Goal: Task Accomplishment & Management: Manage account settings

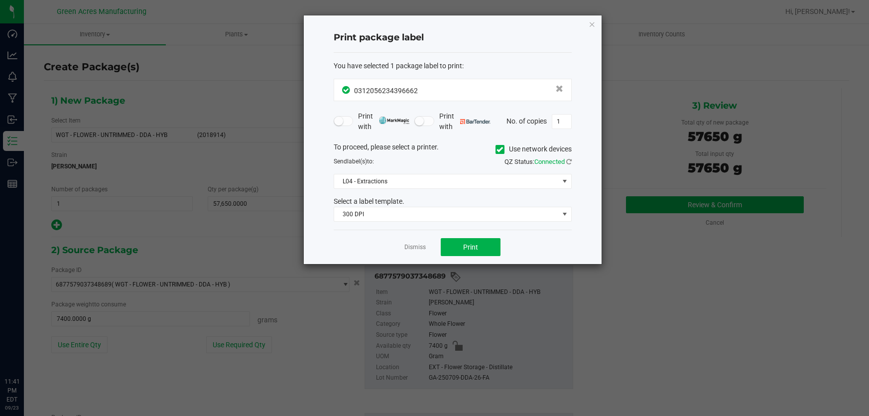
click at [421, 245] on link "Dismiss" at bounding box center [414, 247] width 21 height 8
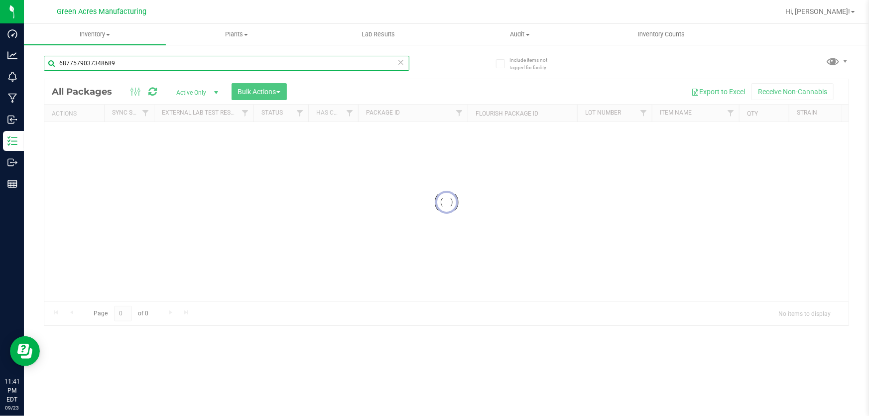
drag, startPoint x: 139, startPoint y: 63, endPoint x: 32, endPoint y: 54, distance: 107.4
click at [32, 54] on div "Include items not tagged for facility 6877579037348689 Loading... All Packages …" at bounding box center [446, 196] width 845 height 304
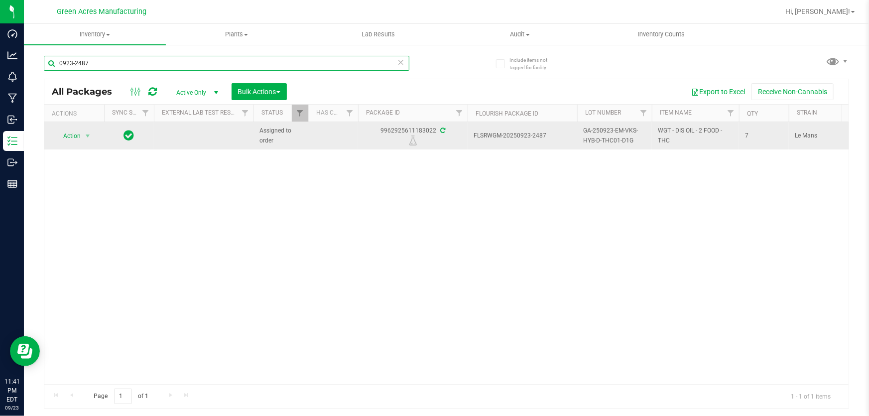
type input "0923-2487"
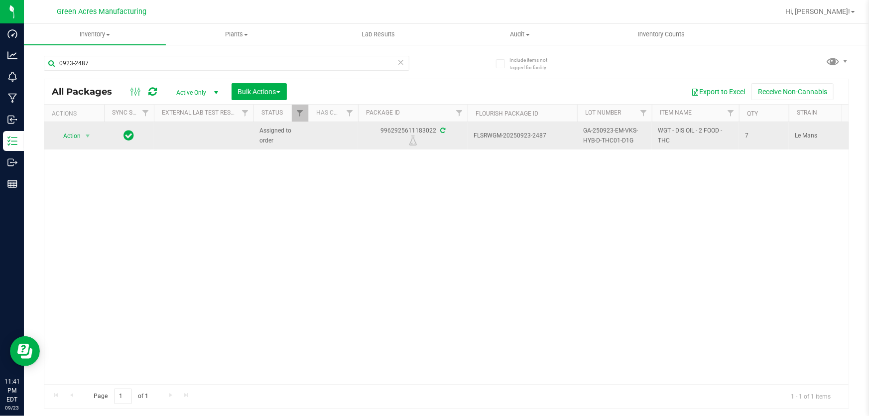
click at [620, 137] on span "GA-250923-EM-VKS-HYB-D-THC01-D1G" at bounding box center [614, 135] width 63 height 19
click at [642, 132] on input "GA-250923-EM-VKS-HYB-D-THC01-D1G" at bounding box center [612, 135] width 71 height 15
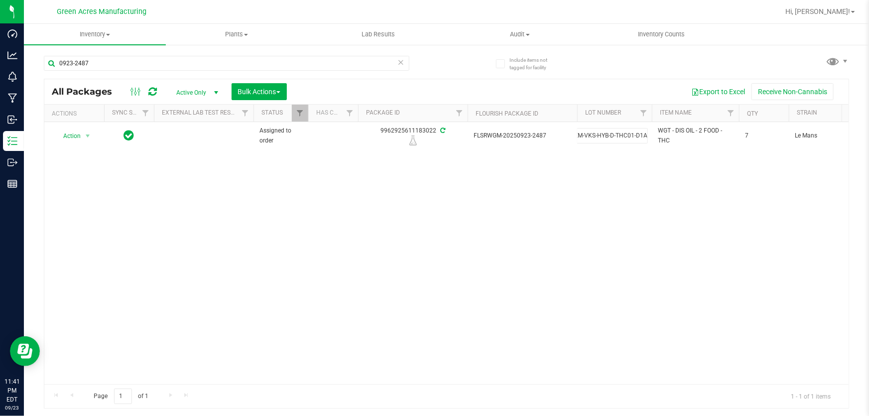
type input "GA-250923-EM-VKS-HYB-D-THC01-D1A-G"
click at [607, 212] on div "Loading... All Packages Active Only Active Only Lab Samples Locked All External…" at bounding box center [446, 244] width 805 height 330
click at [238, 73] on div "0923-2487" at bounding box center [227, 67] width 366 height 23
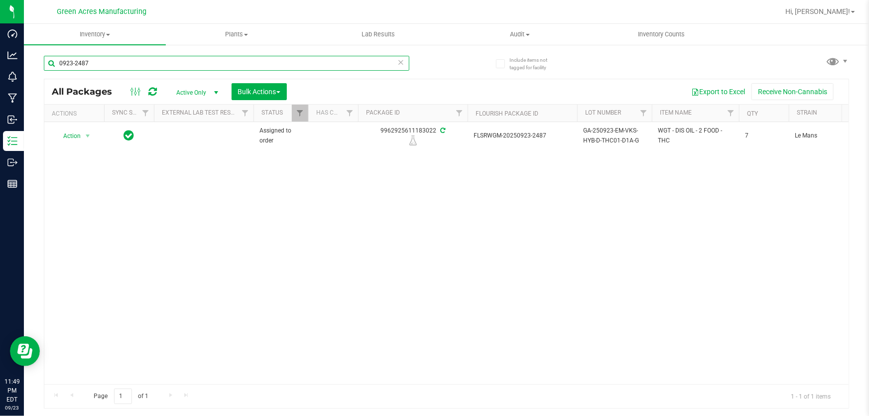
click at [236, 66] on input "0923-2487" at bounding box center [227, 63] width 366 height 15
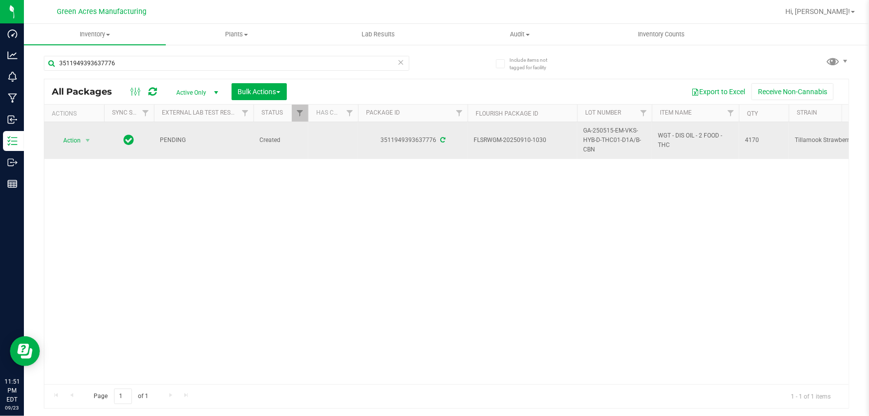
click at [678, 132] on span "WGT - DIS OIL - 2 FOOD - THC" at bounding box center [695, 140] width 75 height 19
copy tr "WGT - DIS OIL - 2 FOOD - THC"
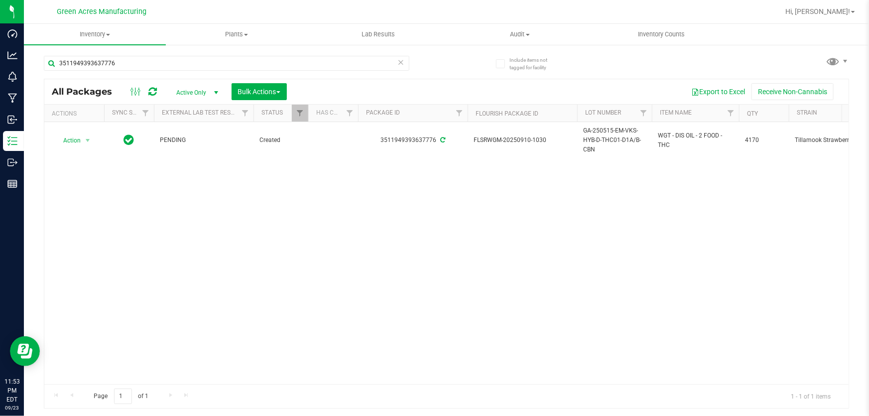
click at [668, 173] on div "Action Action Adjust qty Create package Edit attributes Global inventory Locate…" at bounding box center [446, 253] width 804 height 262
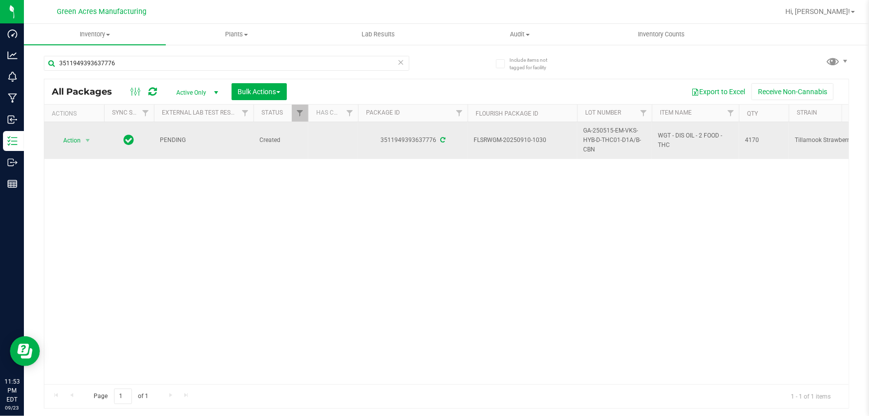
click at [672, 134] on span "WGT - DIS OIL - 2 FOOD - THC" at bounding box center [695, 140] width 75 height 19
copy tr "WGT - DIS OIL - 2 FOOD - THC"
click at [629, 131] on span "GA-250515-EM-VKS-HYB-D-THC01-D1A/B-CBN" at bounding box center [614, 140] width 63 height 29
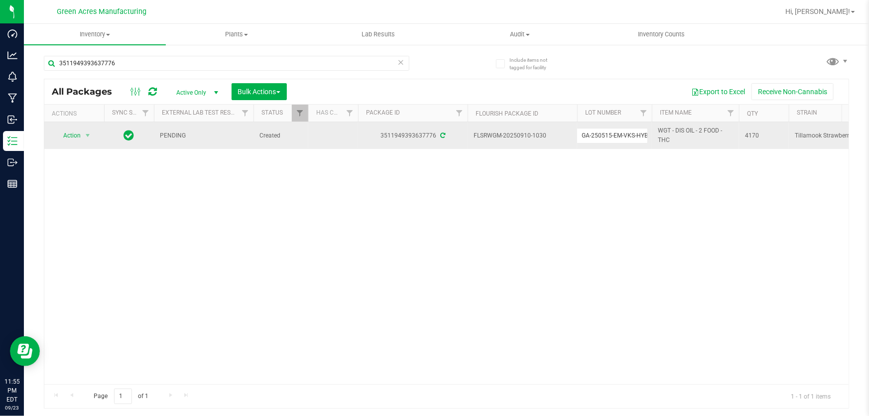
scroll to position [0, 59]
click at [629, 131] on input "GA-250515-EM-VKS-HYB-D-THC01-D1A/B-CBN" at bounding box center [612, 135] width 71 height 15
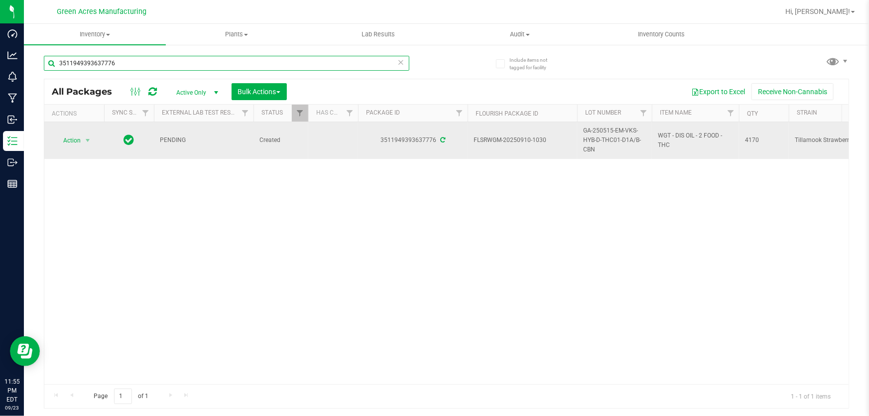
click at [347, 59] on input "3511949393637776" at bounding box center [227, 63] width 366 height 15
paste input "GA-250515-EM-VKS-HYB-D-THC01-D1A/B-CBN"
type input "GA-250515-EM-VKS-HYB-D-THC01-D1A/B-CBN"
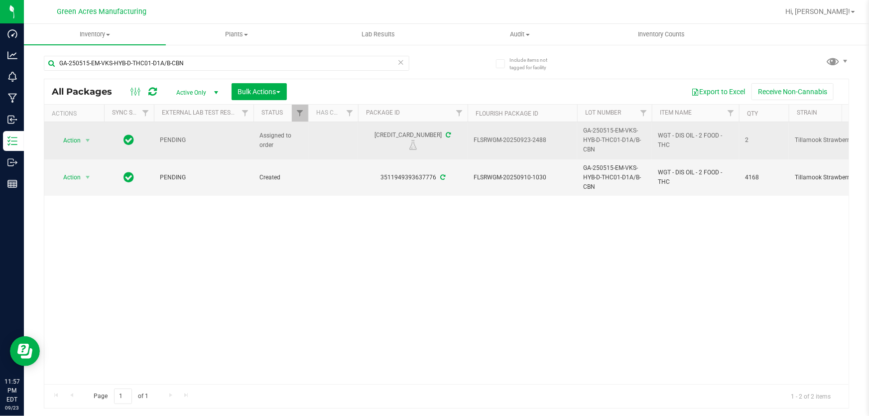
click at [618, 147] on span "GA-250515-EM-VKS-HYB-D-THC01-D1A/B-CBN" at bounding box center [614, 140] width 63 height 29
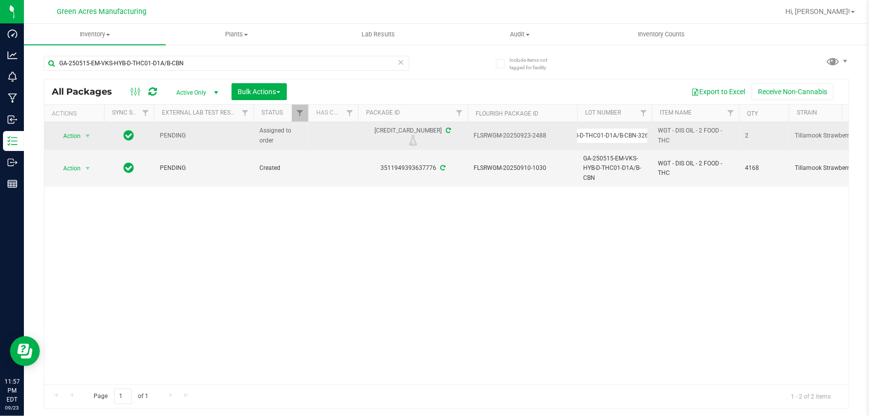
scroll to position [0, 75]
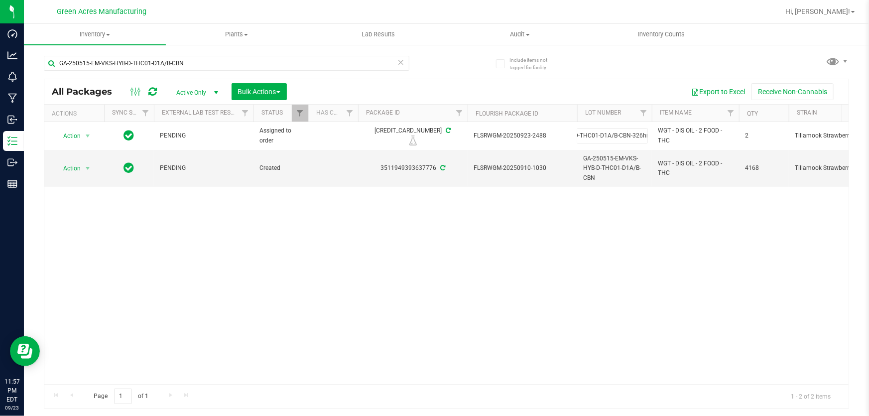
type input "GA-250515-EM-VKS-HYB-D-THC01-D1A/B-CBN-326hr"
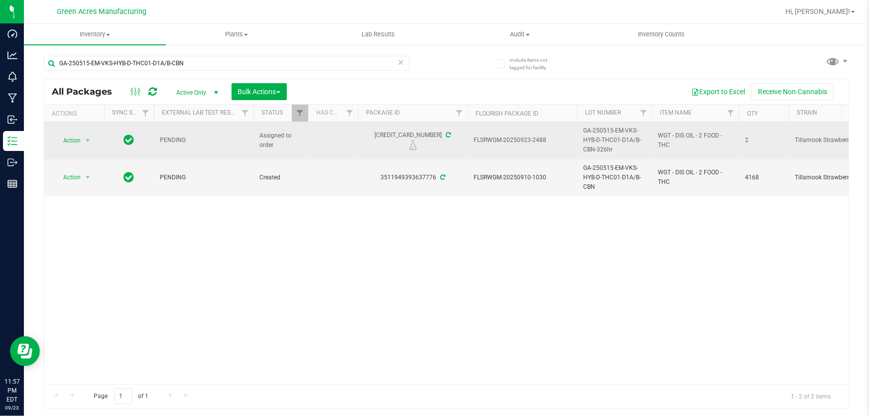
click at [616, 147] on span "GA-250515-EM-VKS-HYB-D-THC01-D1A/B-CBN-326hr" at bounding box center [614, 140] width 63 height 29
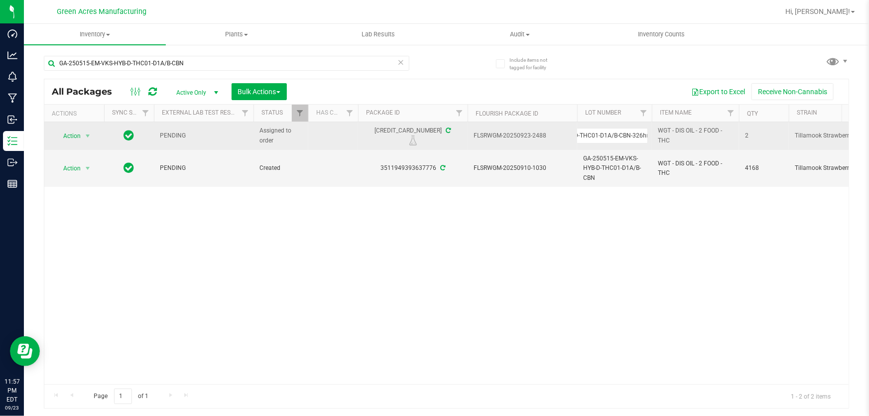
scroll to position [0, 79]
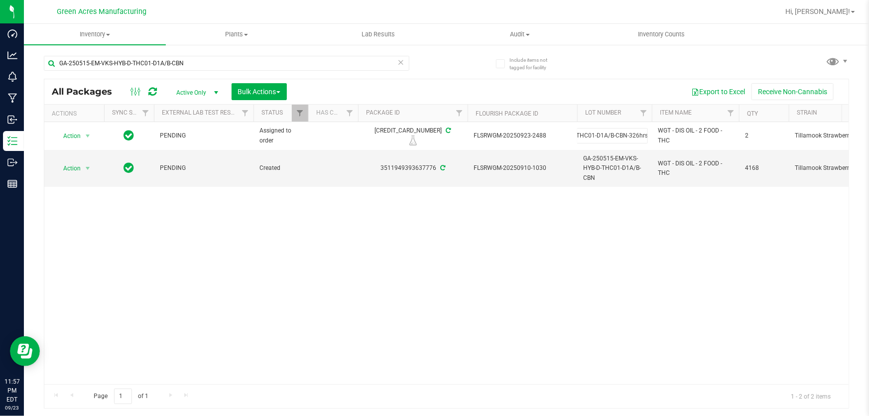
type input "GA-250515-EM-VKS-HYB-D-THC01-D1A/B-CBN-326hrs"
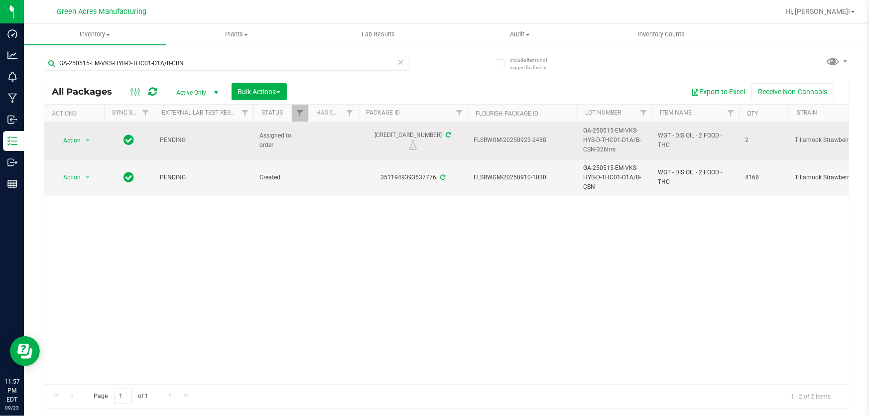
drag, startPoint x: 627, startPoint y: 147, endPoint x: 472, endPoint y: 139, distance: 154.6
copy tr "FLSRWGM-20250923-2488 GA-250515-EM-VKS-HYB-D-THC01-D1A/B-CBN-326hrs"
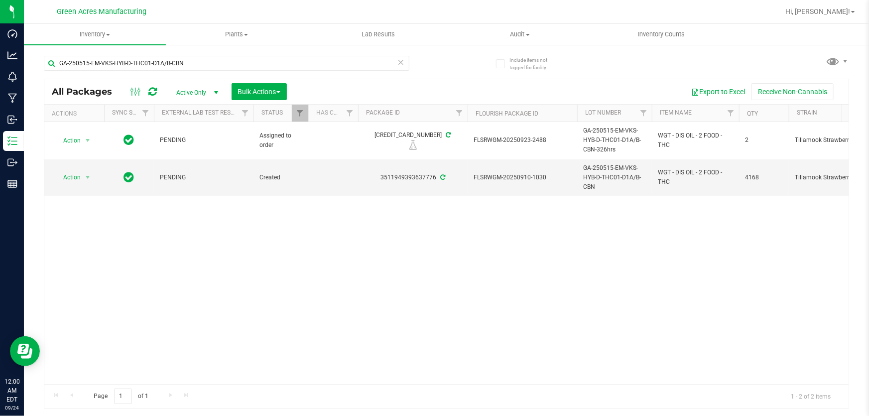
click at [553, 237] on div "Action Action Edit attributes Global inventory Locate package Package audit log…" at bounding box center [446, 253] width 804 height 262
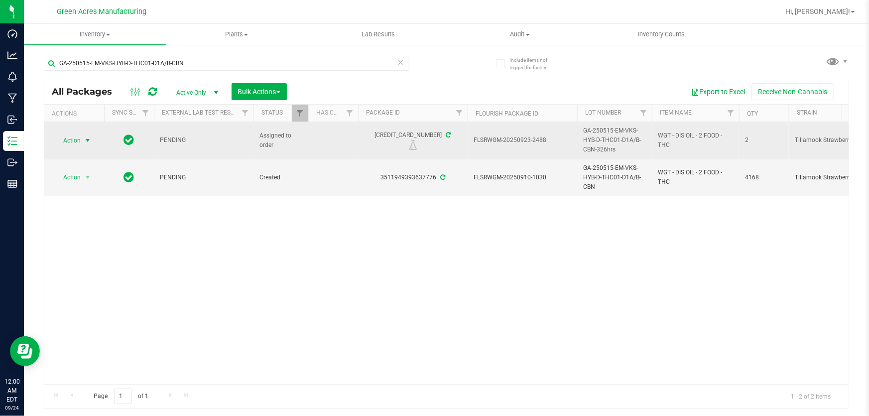
click at [82, 139] on span "select" at bounding box center [88, 140] width 12 height 14
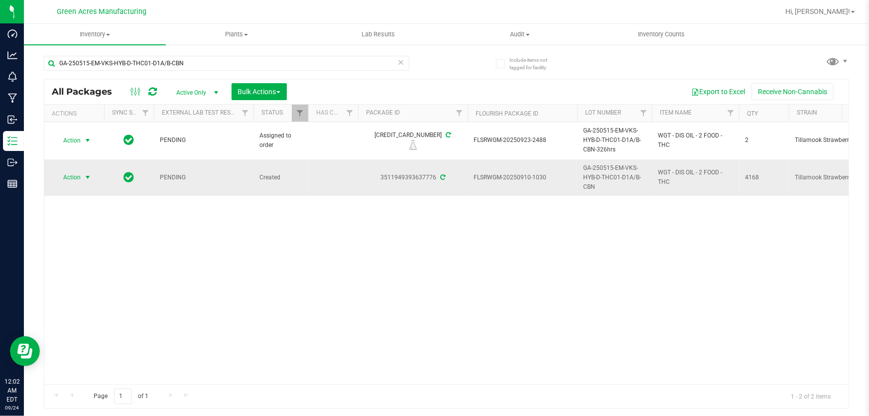
click at [88, 177] on span "select" at bounding box center [88, 177] width 8 height 8
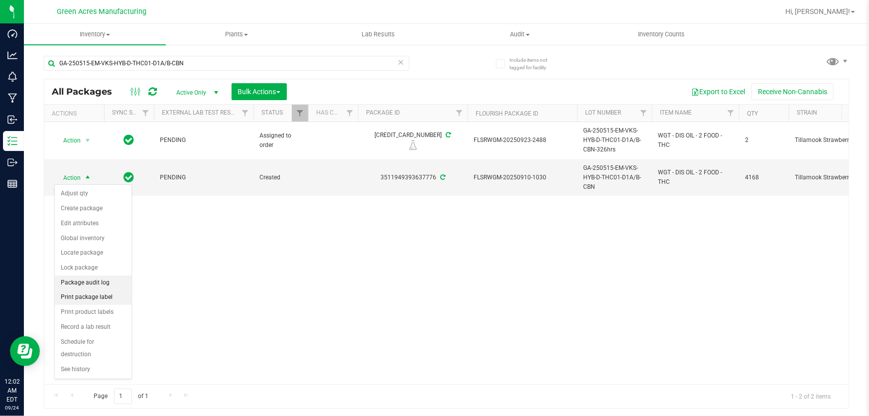
click at [87, 291] on ul "Adjust qty Create package Edit attributes Global inventory Locate package Lock …" at bounding box center [93, 281] width 77 height 190
click at [84, 297] on li "Print package label" at bounding box center [93, 297] width 77 height 15
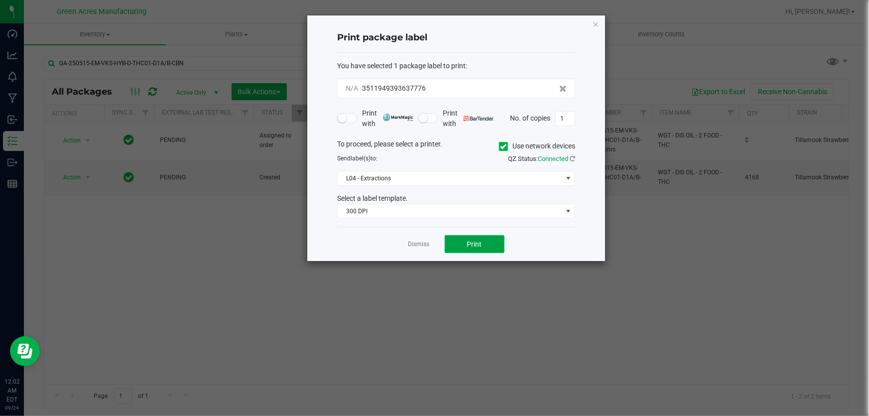
click at [463, 239] on button "Print" at bounding box center [475, 244] width 60 height 18
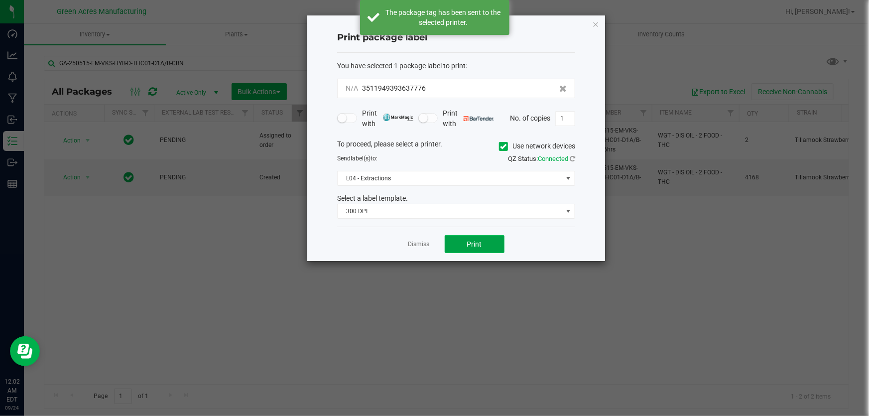
click at [462, 240] on button "Print" at bounding box center [475, 244] width 60 height 18
click at [420, 244] on link "Dismiss" at bounding box center [418, 244] width 21 height 8
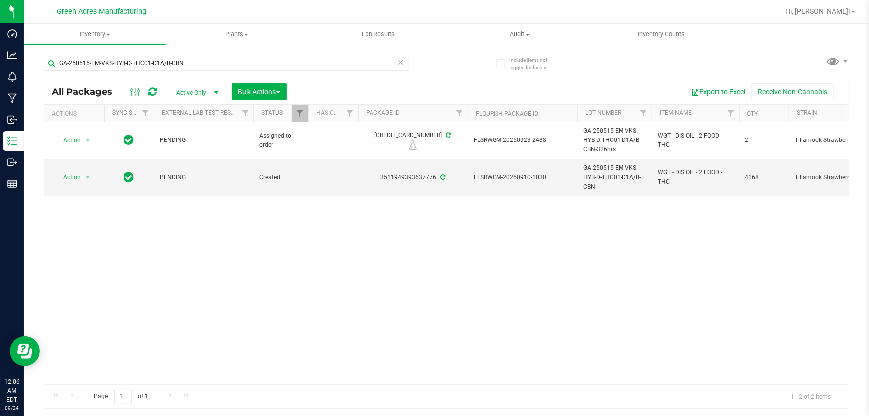
click at [717, 249] on div "Action Action Edit attributes Global inventory Locate package Package audit log…" at bounding box center [446, 253] width 804 height 262
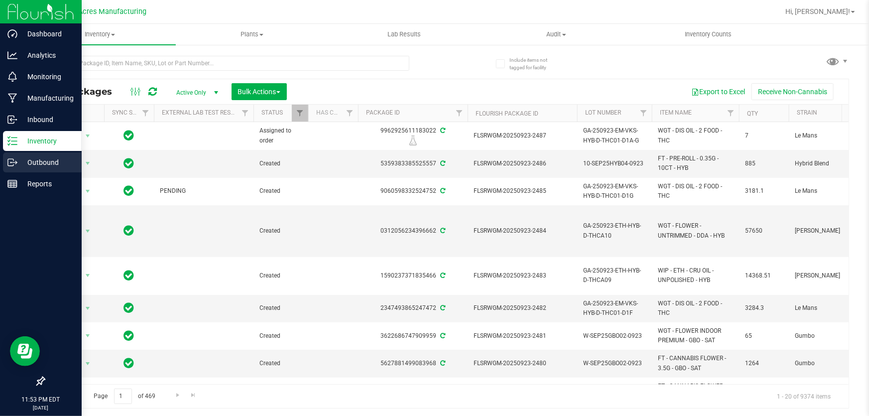
click at [22, 170] on div "Outbound" at bounding box center [42, 162] width 79 height 20
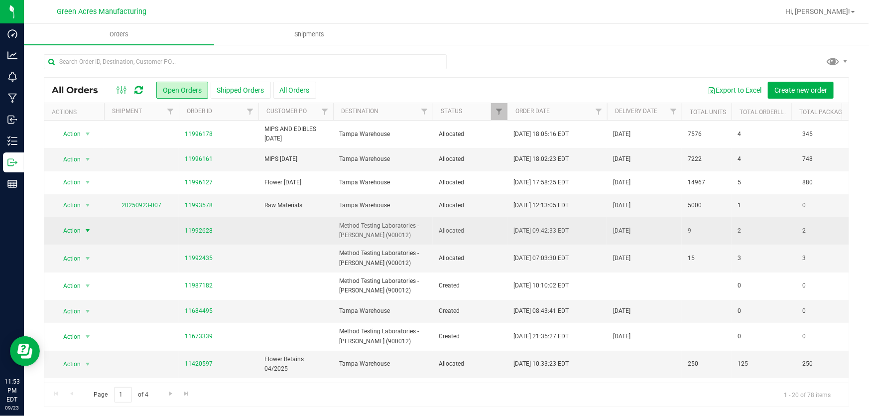
click at [92, 225] on span "select" at bounding box center [88, 231] width 12 height 14
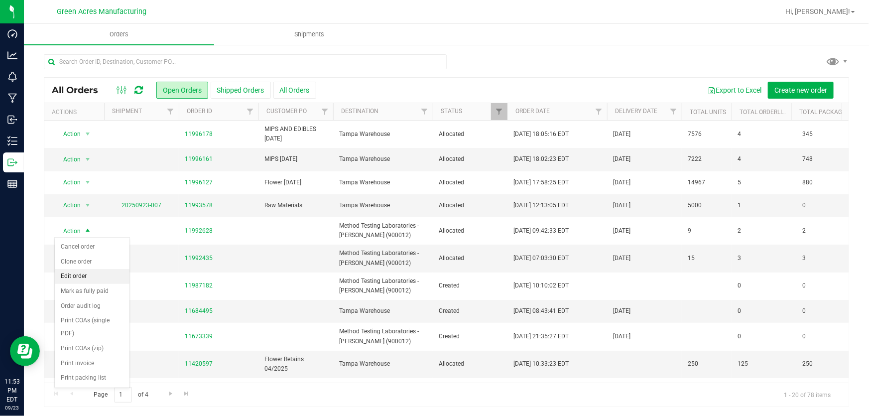
click at [83, 274] on li "Edit order" at bounding box center [92, 276] width 75 height 15
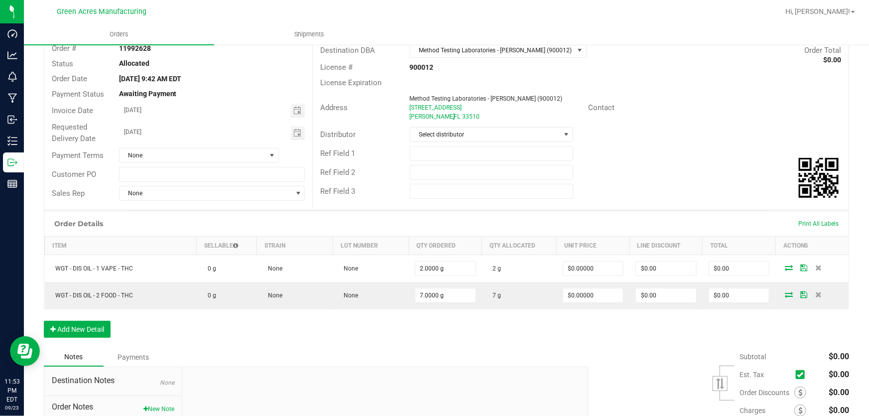
scroll to position [160, 0]
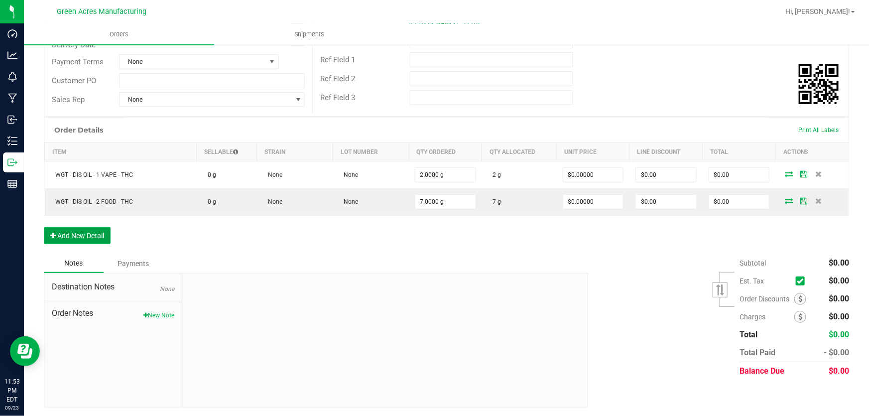
click at [70, 229] on button "Add New Detail" at bounding box center [77, 235] width 67 height 17
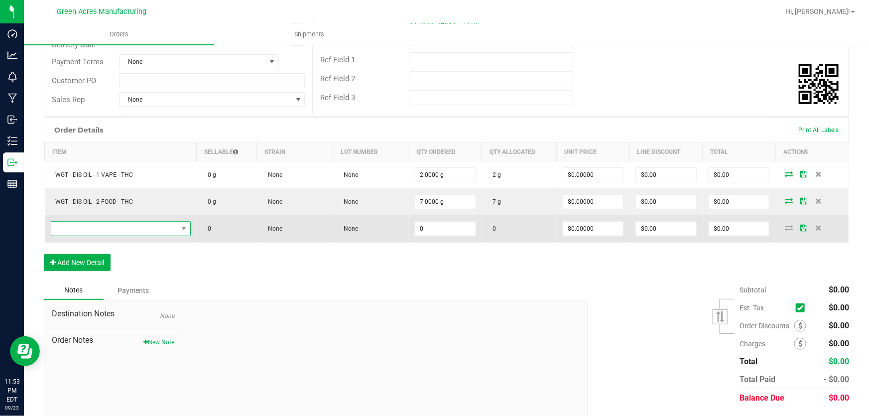
click at [153, 231] on span "NO DATA FOUND" at bounding box center [114, 229] width 127 height 14
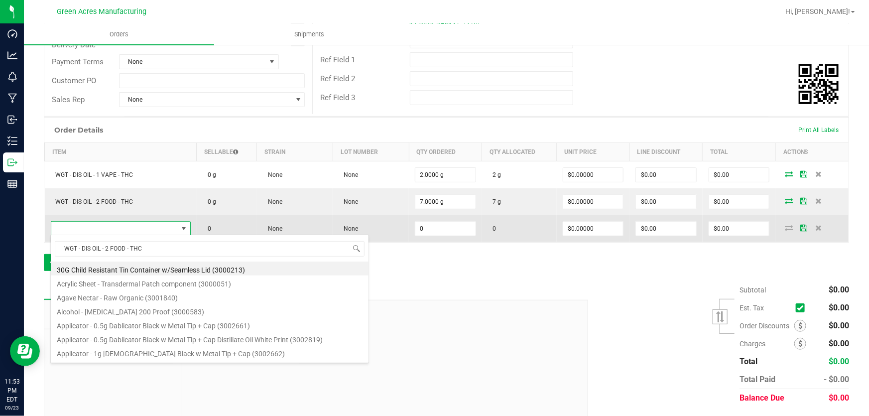
scroll to position [15, 137]
type input "WGT - DIS OIL - 2 FOOD - TH"
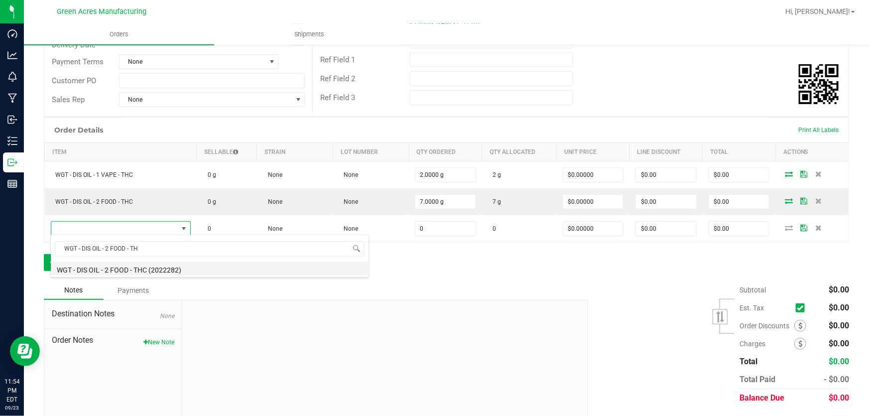
click at [179, 270] on li "WGT - DIS OIL - 2 FOOD - THC (2022282)" at bounding box center [210, 269] width 318 height 14
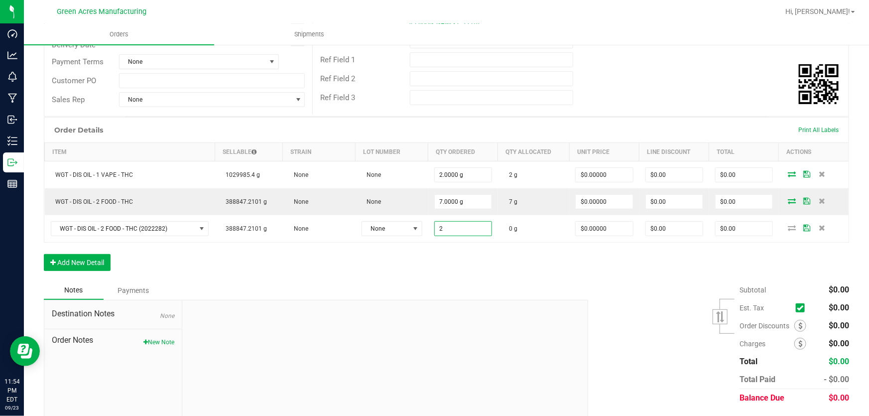
type input "2.0000 g"
click at [466, 273] on div "Order Details Print All Labels Item Sellable Strain Lot Number Qty Ordered Qty …" at bounding box center [446, 199] width 805 height 164
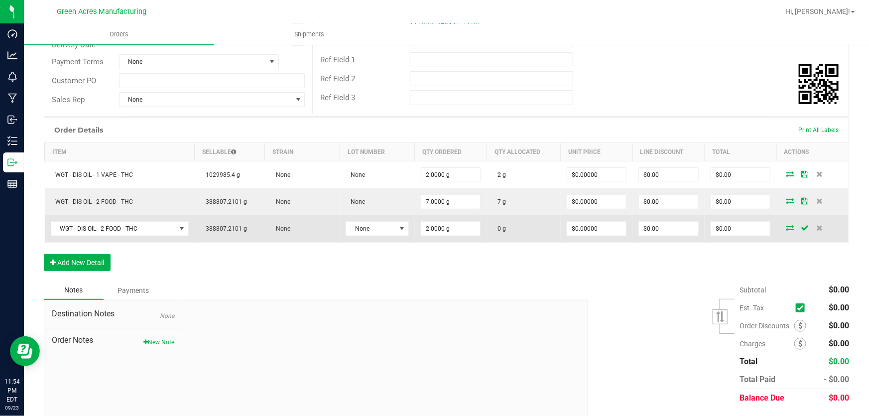
click at [786, 228] on icon at bounding box center [790, 228] width 8 height 6
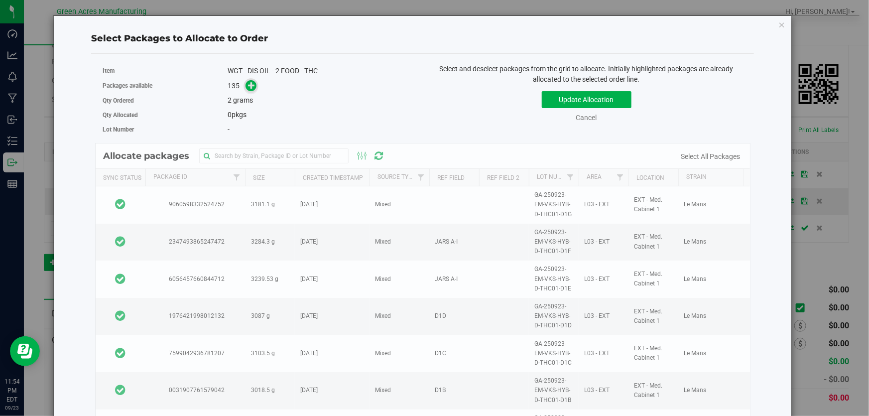
click at [248, 87] on icon at bounding box center [251, 85] width 7 height 7
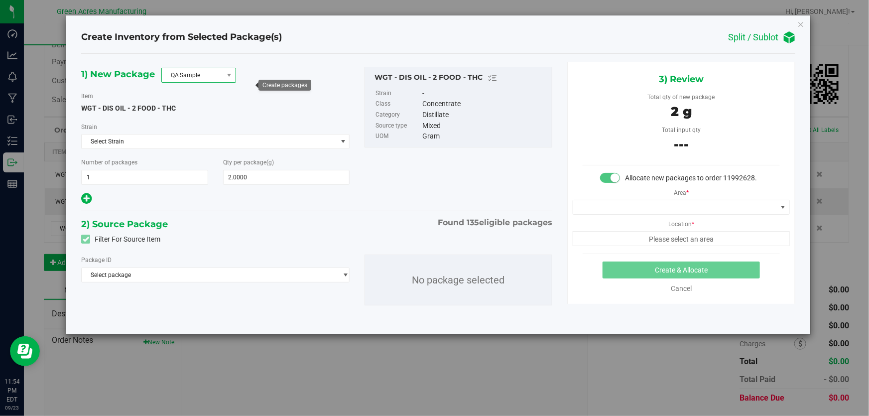
click at [214, 72] on span "QA Sample" at bounding box center [192, 75] width 61 height 14
click at [200, 119] on li "R&D Sample" at bounding box center [199, 120] width 74 height 14
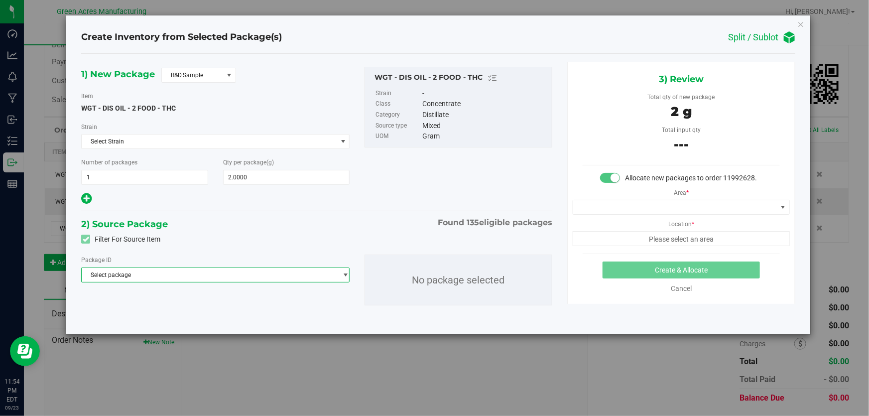
click at [184, 273] on span "Select package" at bounding box center [209, 275] width 255 height 14
type input "3511949393637776"
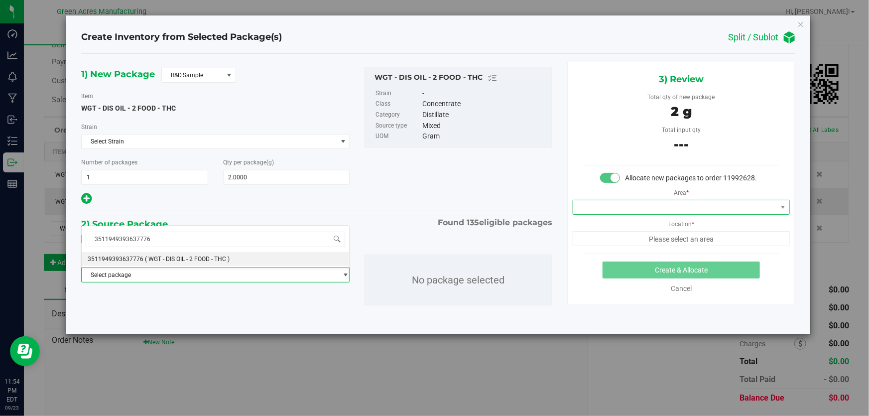
click at [643, 205] on span at bounding box center [675, 207] width 204 height 14
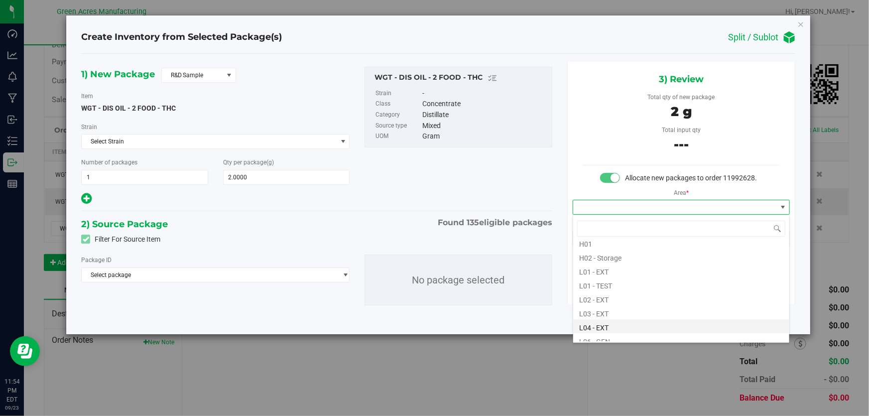
scroll to position [181, 0]
click at [611, 289] on li "L03 - EXT" at bounding box center [681, 291] width 216 height 14
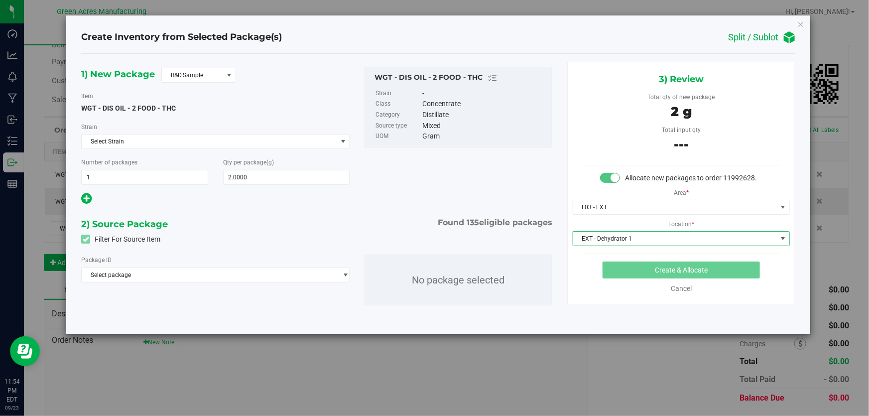
click at [638, 237] on span "EXT - Dehydrator 1" at bounding box center [675, 239] width 204 height 14
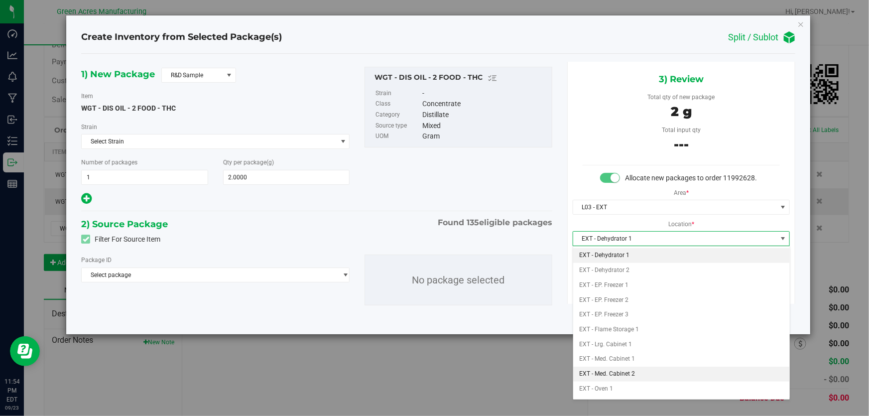
click at [633, 374] on li "EXT - Med. Cabinet 2" at bounding box center [681, 374] width 216 height 15
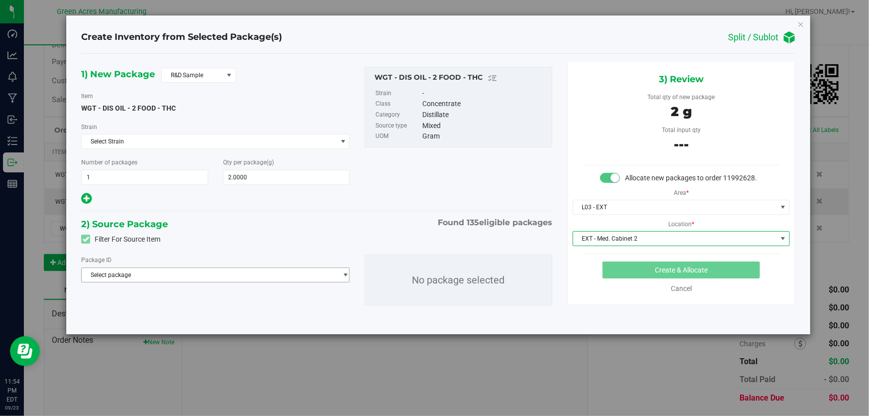
click at [209, 273] on span "Select package" at bounding box center [209, 275] width 255 height 14
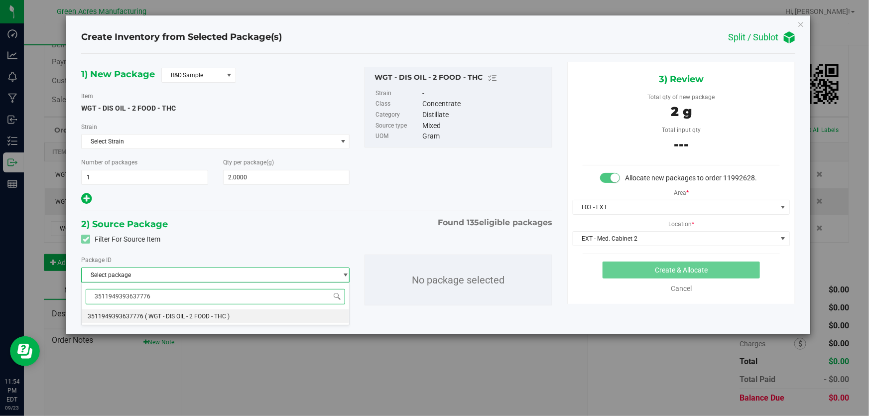
click at [205, 314] on span "( WGT - DIS OIL - 2 FOOD - THC )" at bounding box center [187, 316] width 85 height 7
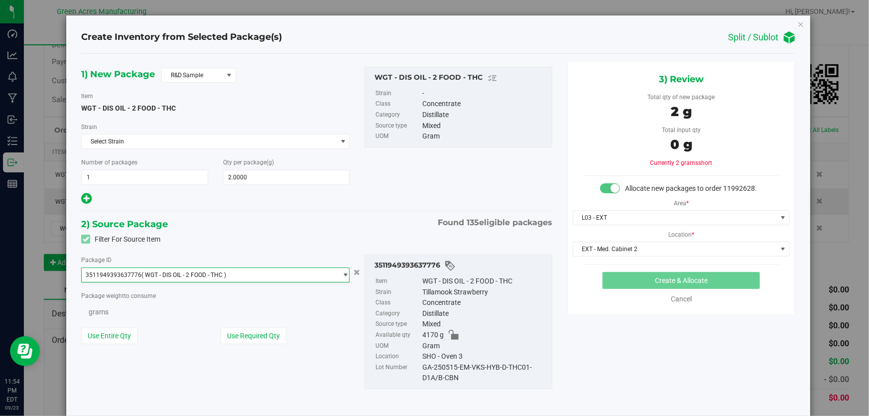
scroll to position [739, 0]
click at [249, 334] on button "Use Required Qty" at bounding box center [254, 336] width 66 height 17
type input "2.0000 g"
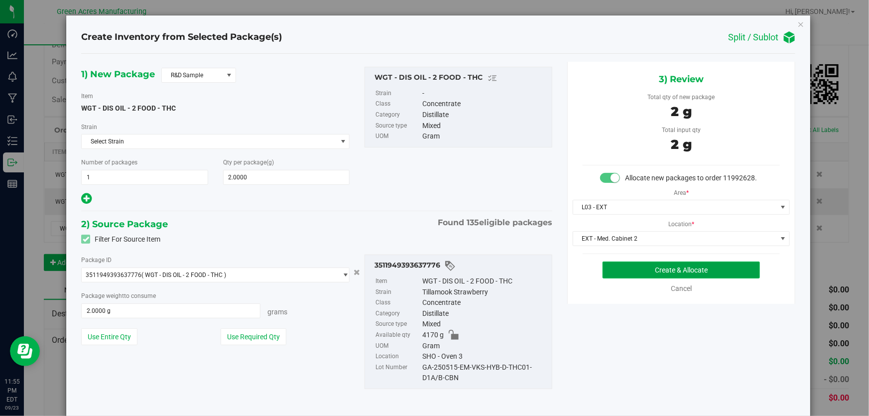
click at [709, 271] on button "Create & Allocate" at bounding box center [682, 270] width 158 height 17
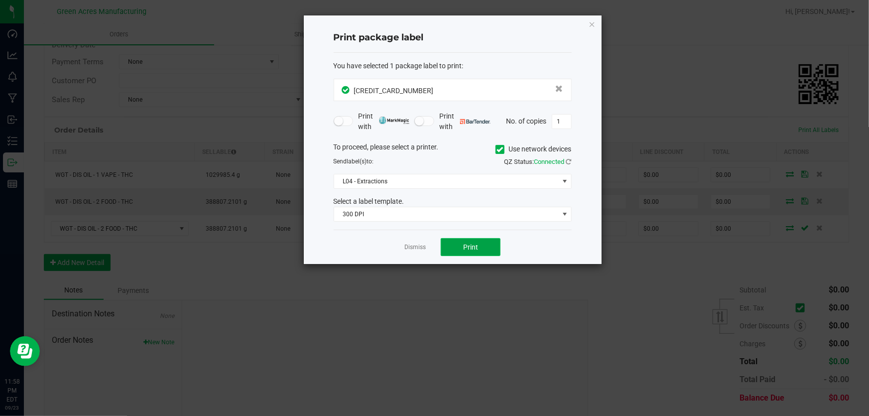
click at [464, 245] on span "Print" at bounding box center [470, 247] width 15 height 8
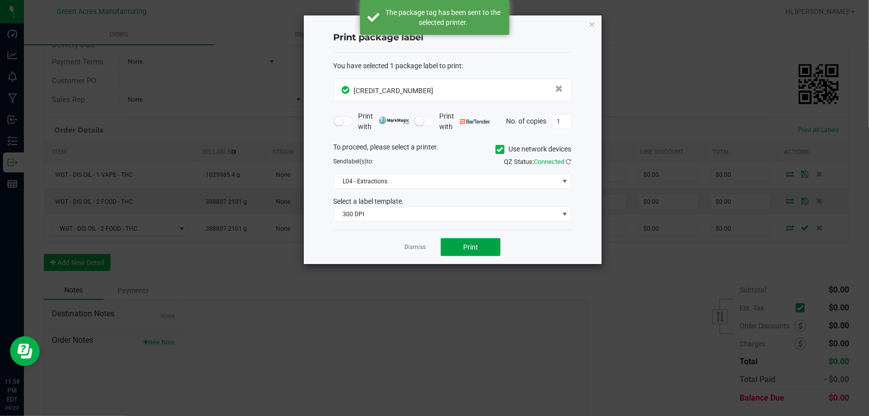
click at [464, 245] on span "Print" at bounding box center [470, 247] width 15 height 8
click at [408, 251] on link "Dismiss" at bounding box center [414, 247] width 21 height 8
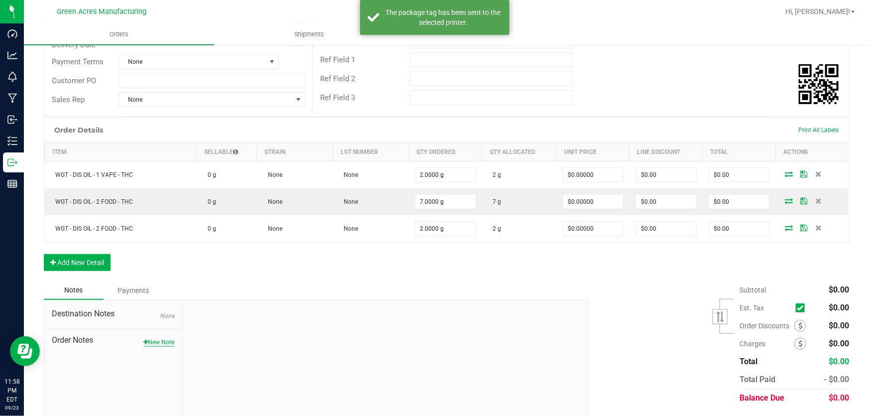
click at [166, 338] on button "New Note" at bounding box center [158, 342] width 31 height 9
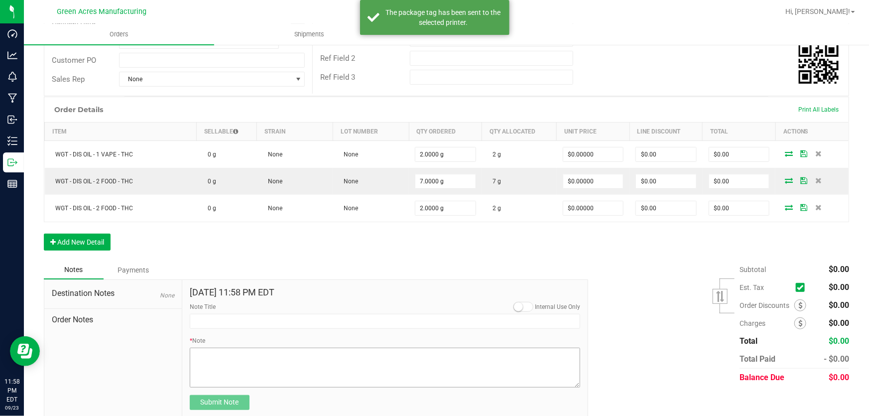
scroll to position [192, 0]
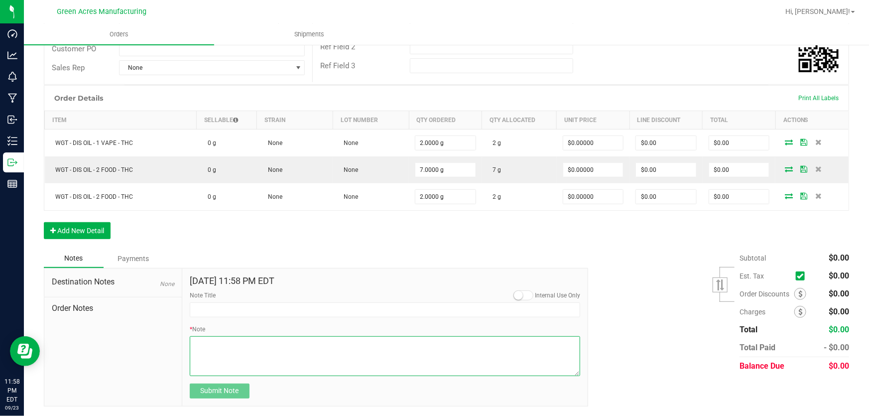
drag, startPoint x: 233, startPoint y: 345, endPoint x: 237, endPoint y: 330, distance: 15.3
click at [233, 345] on textarea "* Note" at bounding box center [385, 356] width 391 height 40
type textarea "p"
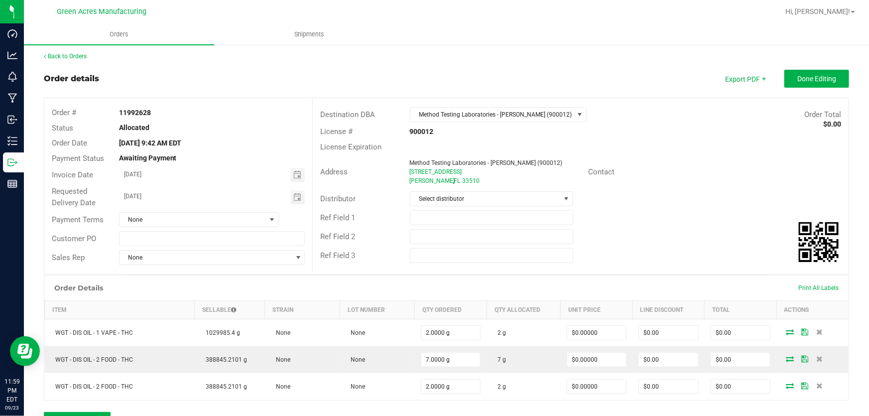
scroll to position [0, 0]
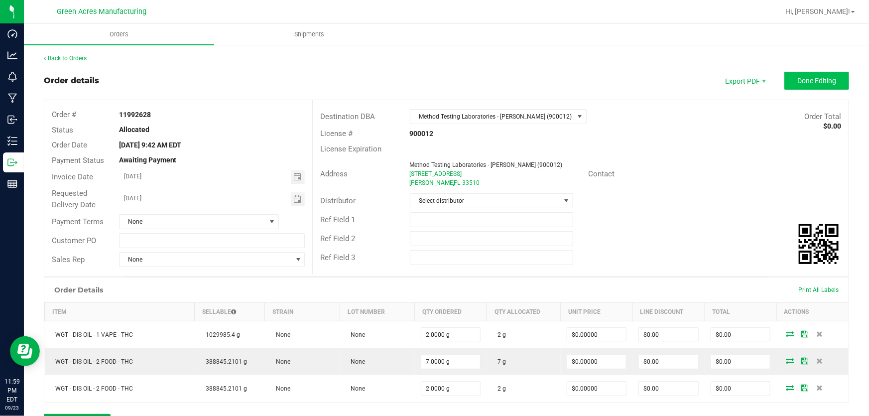
type textarea "Destination: Method Seal: 046369 Performed by: RHN-175"
click at [807, 82] on span "Done Editing" at bounding box center [816, 81] width 39 height 8
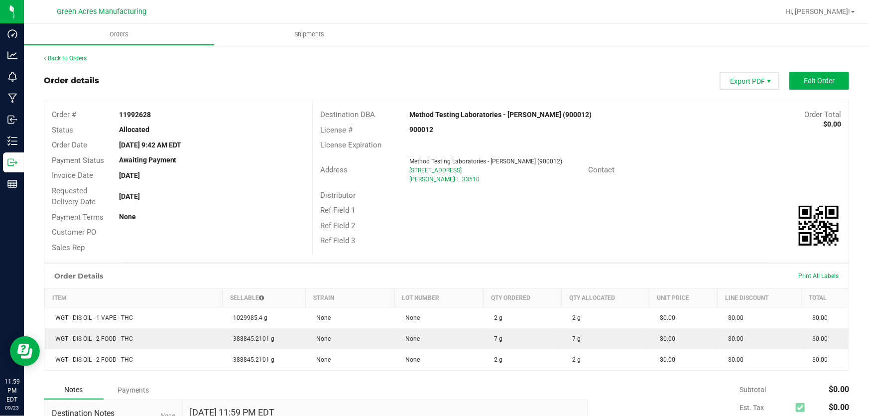
click at [765, 79] on span "Export PDF" at bounding box center [769, 81] width 8 height 8
click at [740, 98] on span "Packing List PDF" at bounding box center [745, 97] width 62 height 14
